Goal: Transaction & Acquisition: Book appointment/travel/reservation

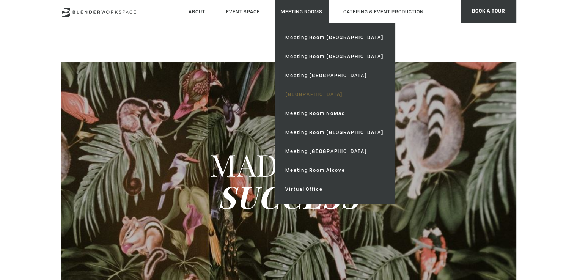
click at [319, 90] on link "[GEOGRAPHIC_DATA]" at bounding box center [334, 94] width 110 height 19
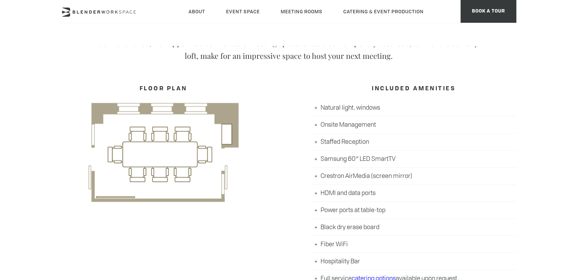
scroll to position [418, 0]
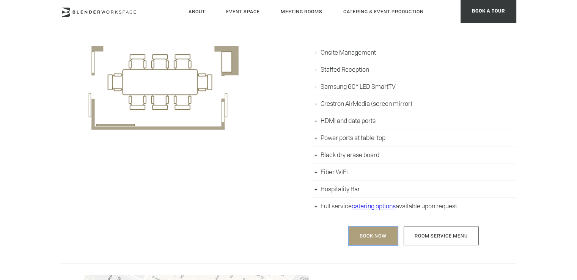
click at [380, 227] on link "Book Now" at bounding box center [373, 236] width 49 height 19
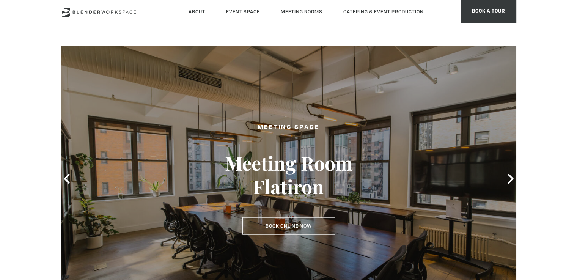
type div "[DATE]"
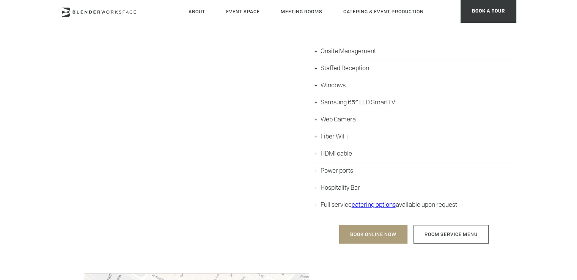
scroll to position [418, 0]
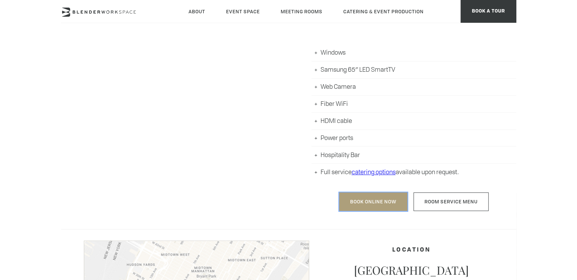
click at [376, 204] on link "Book Online Now" at bounding box center [373, 201] width 68 height 19
